Goal: Obtain resource: Download file/media

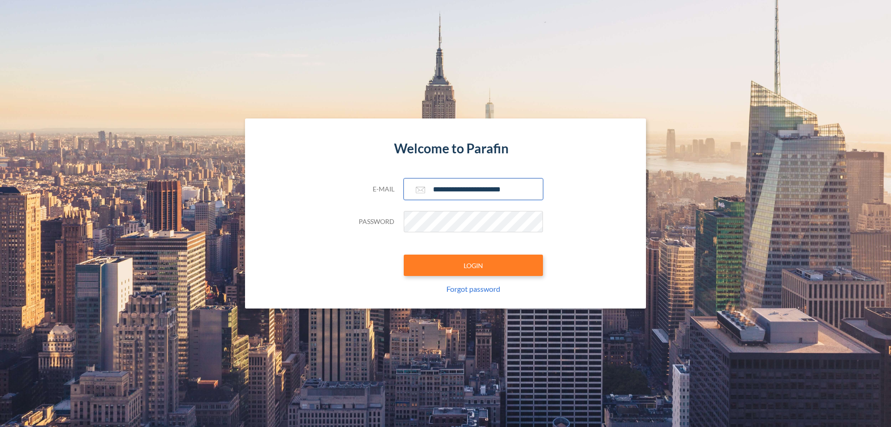
type input "**********"
click at [474, 265] on button "LOGIN" at bounding box center [473, 264] width 139 height 21
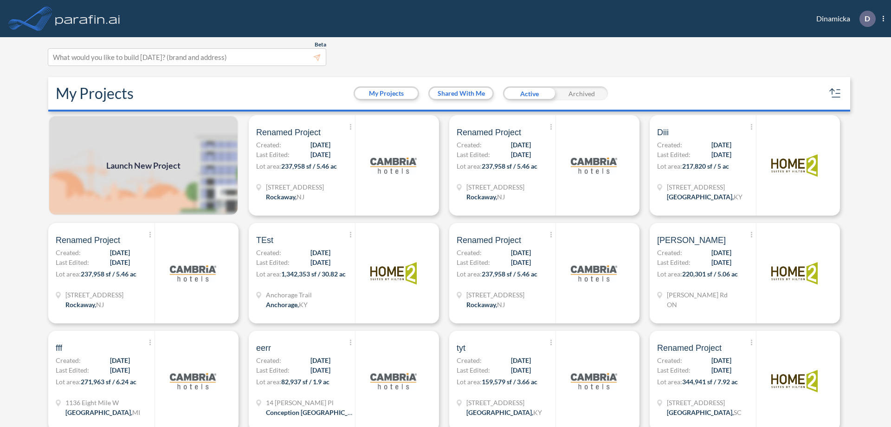
scroll to position [2, 0]
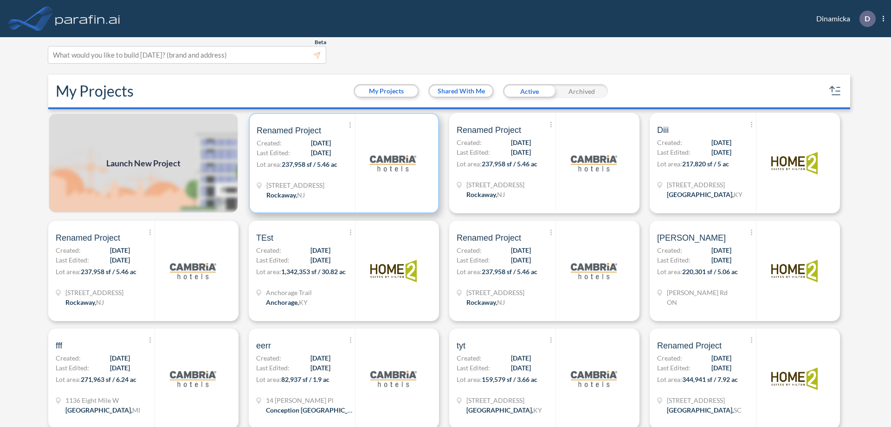
click at [342, 163] on p "Lot area: 237,958 sf / 5.46 ac" at bounding box center [306, 165] width 98 height 13
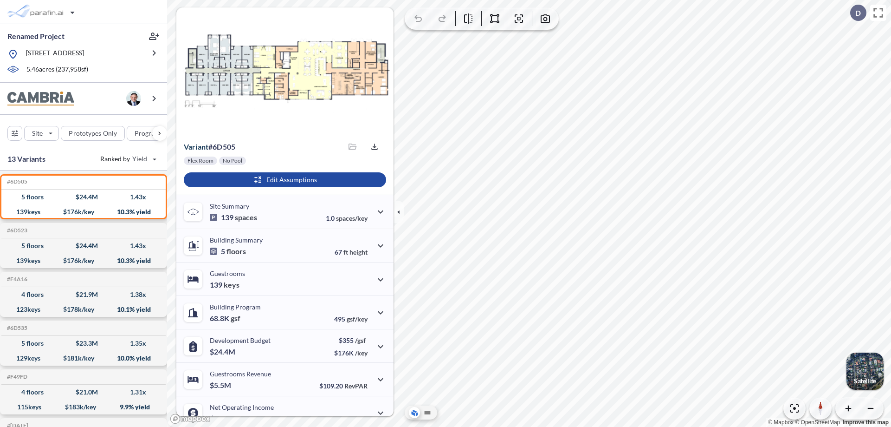
scroll to position [47, 0]
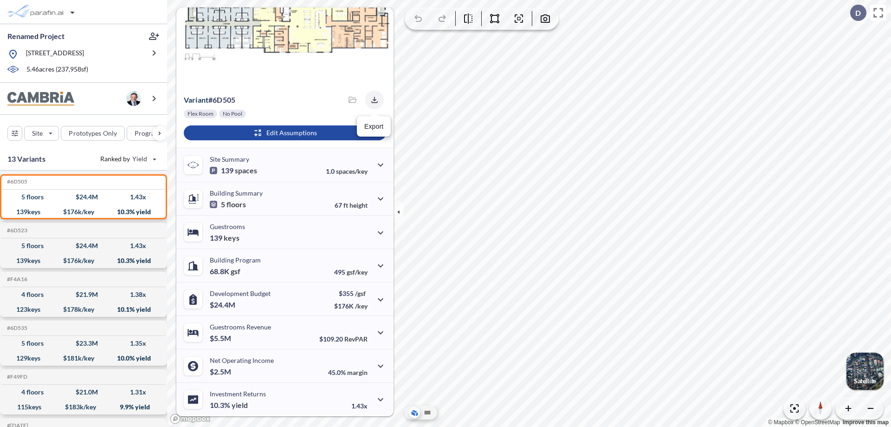
click at [372, 100] on icon "button" at bounding box center [374, 100] width 6 height 6
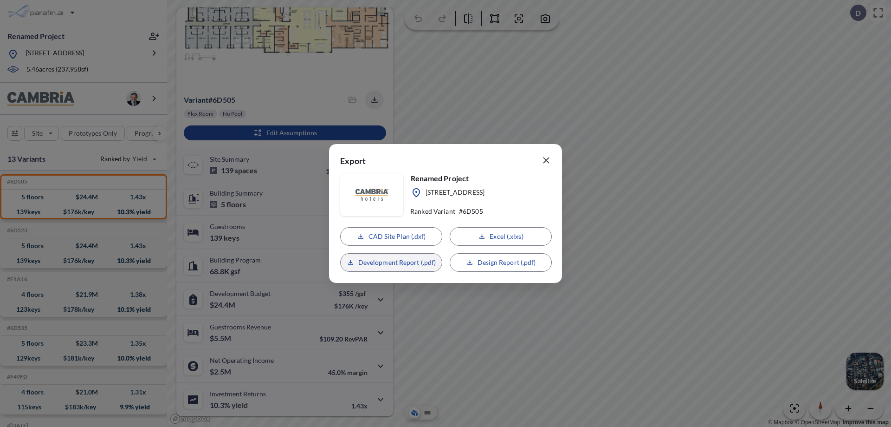
click at [391, 262] on p "Development Report (.pdf)" at bounding box center [397, 262] width 78 height 9
